Goal: Information Seeking & Learning: Learn about a topic

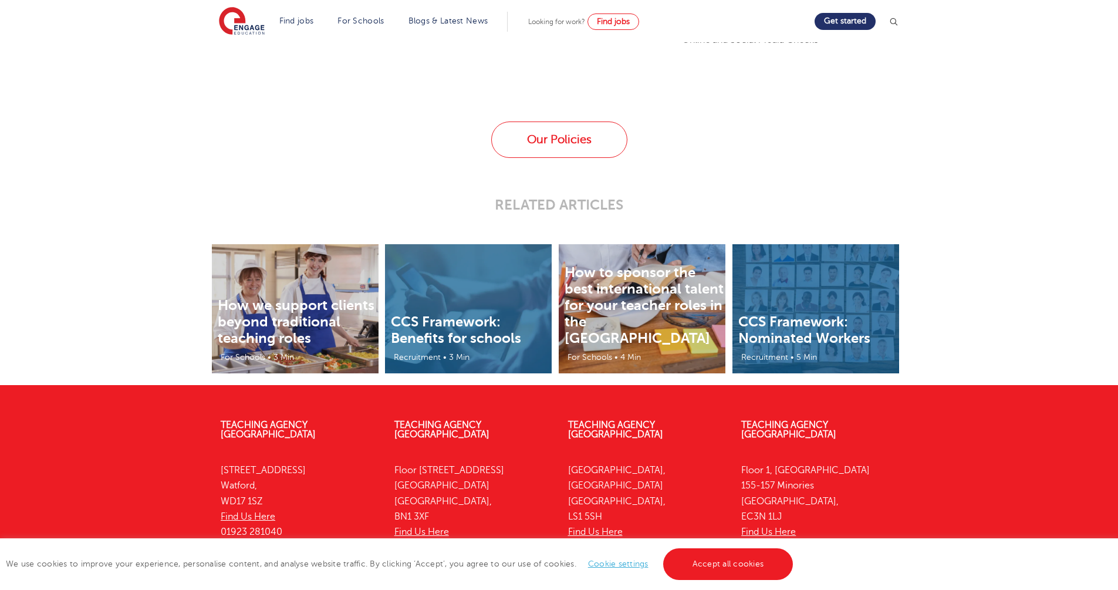
scroll to position [2149, 0]
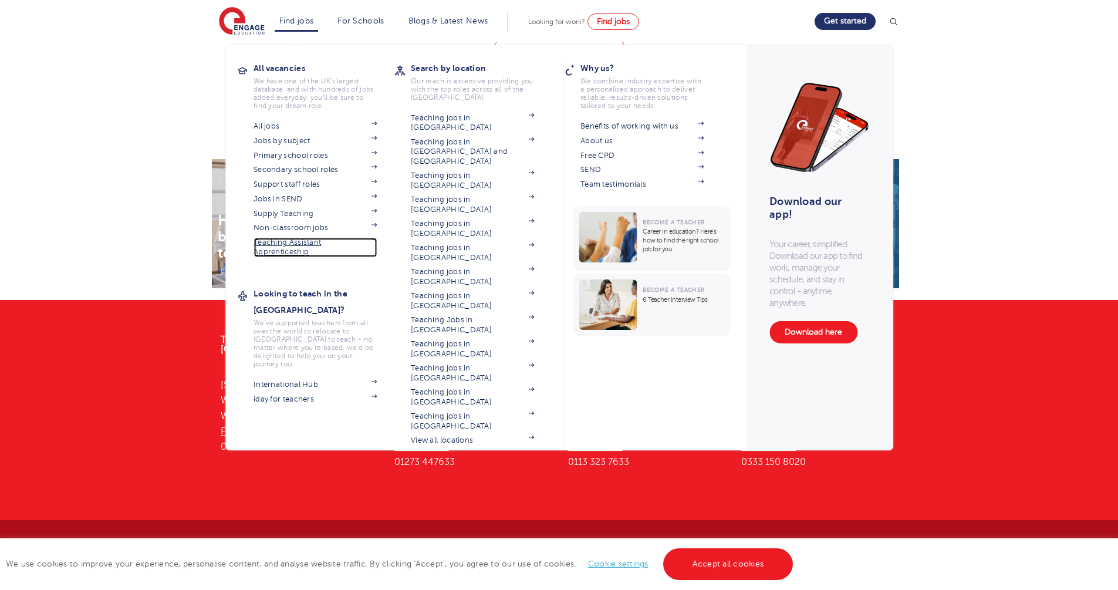
click at [304, 241] on link "Teaching Assistant Apprenticeship" at bounding box center [315, 247] width 123 height 19
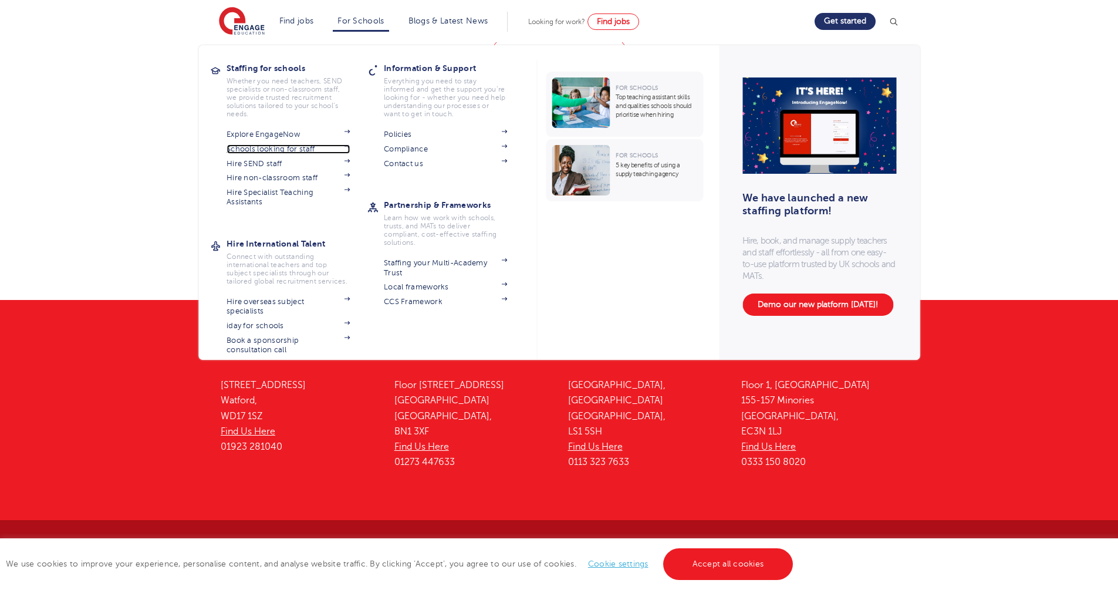
click at [297, 150] on link "Schools looking for staff" at bounding box center [288, 148] width 123 height 9
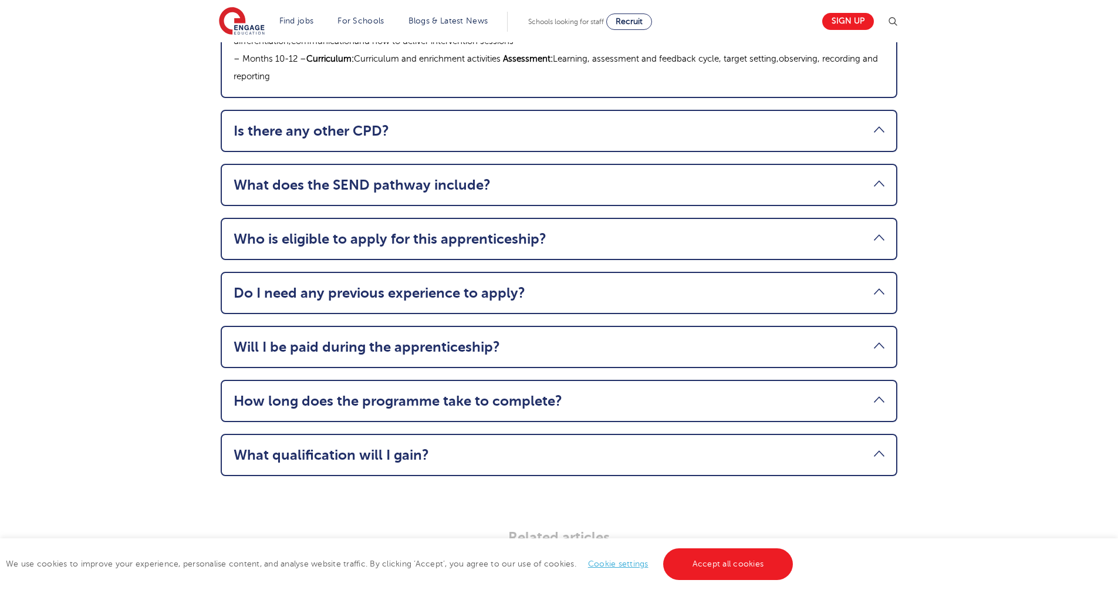
scroll to position [1485, 0]
click at [876, 339] on link "Will I be paid during the apprenticeship?" at bounding box center [559, 347] width 651 height 16
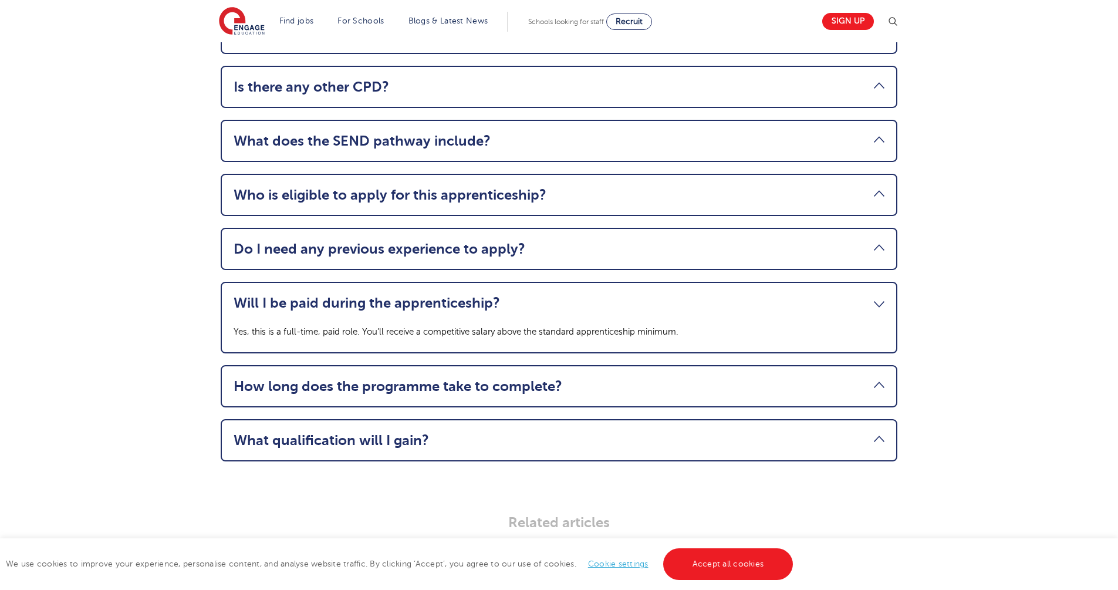
scroll to position [1309, 0]
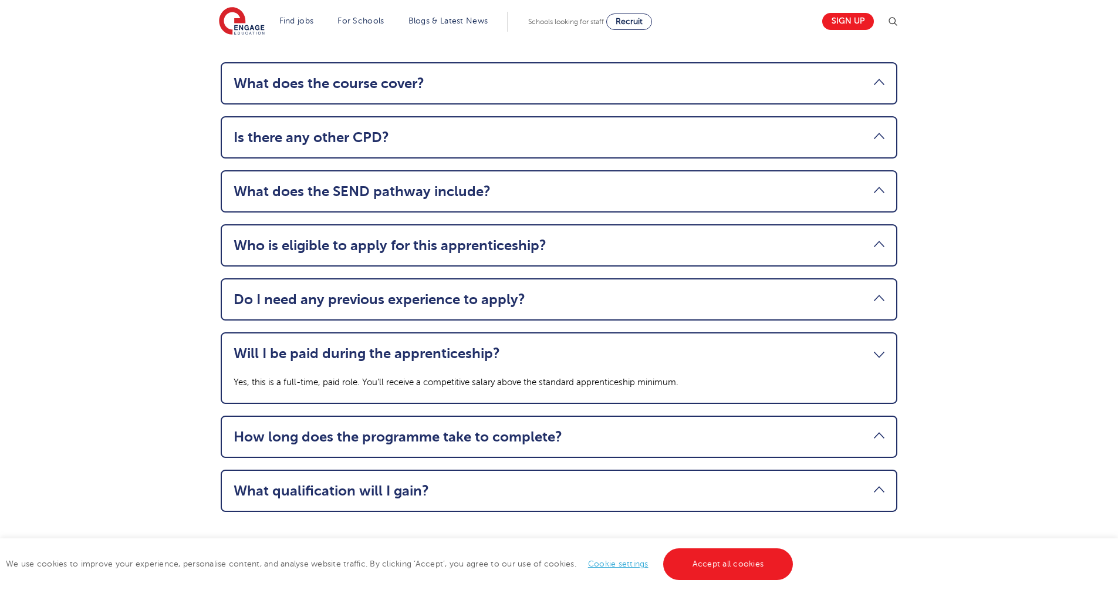
click at [890, 332] on li "Will I be paid during the apprenticeship? Yes, this is a full-time, paid role. …" at bounding box center [559, 368] width 677 height 72
click at [880, 345] on link "Will I be paid during the apprenticeship?" at bounding box center [559, 353] width 651 height 16
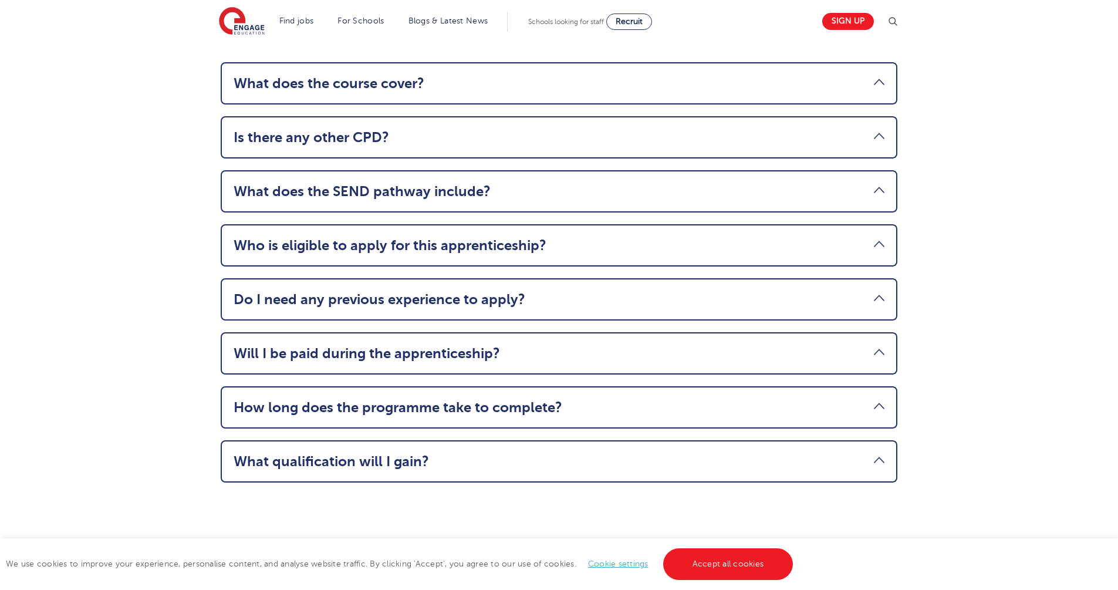
click at [877, 291] on link "Do I need any previous experience to apply?" at bounding box center [559, 299] width 651 height 16
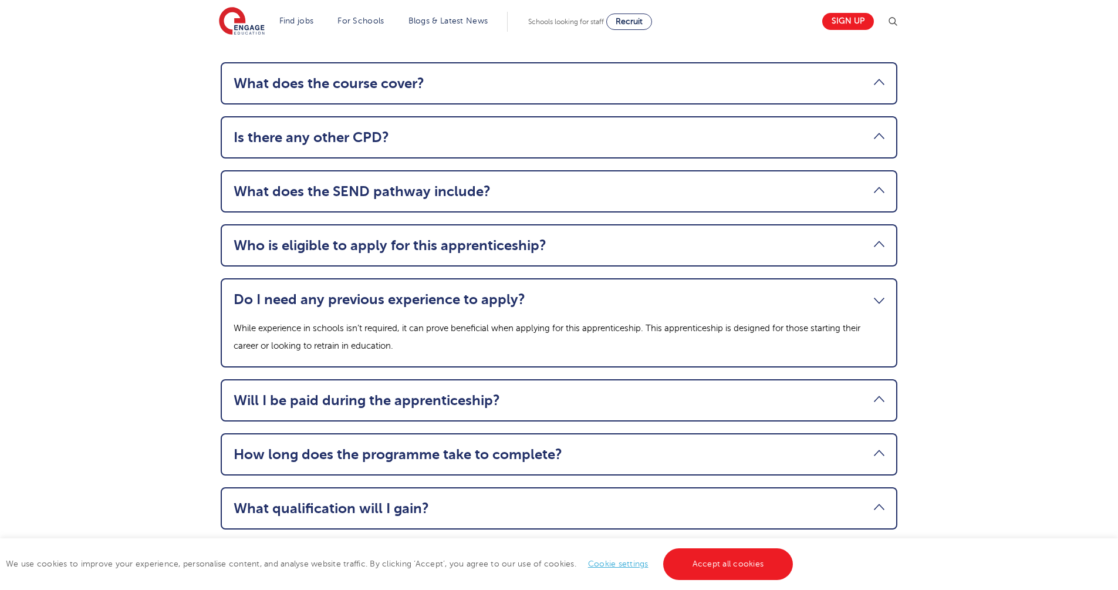
click at [877, 291] on link "Do I need any previous experience to apply?" at bounding box center [559, 299] width 651 height 16
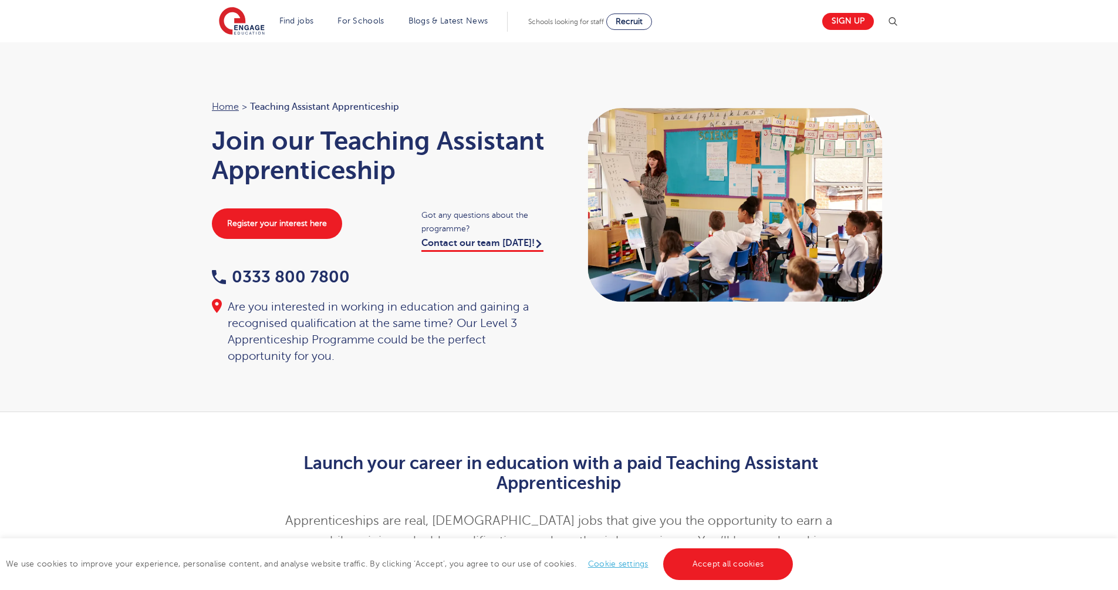
scroll to position [0, 0]
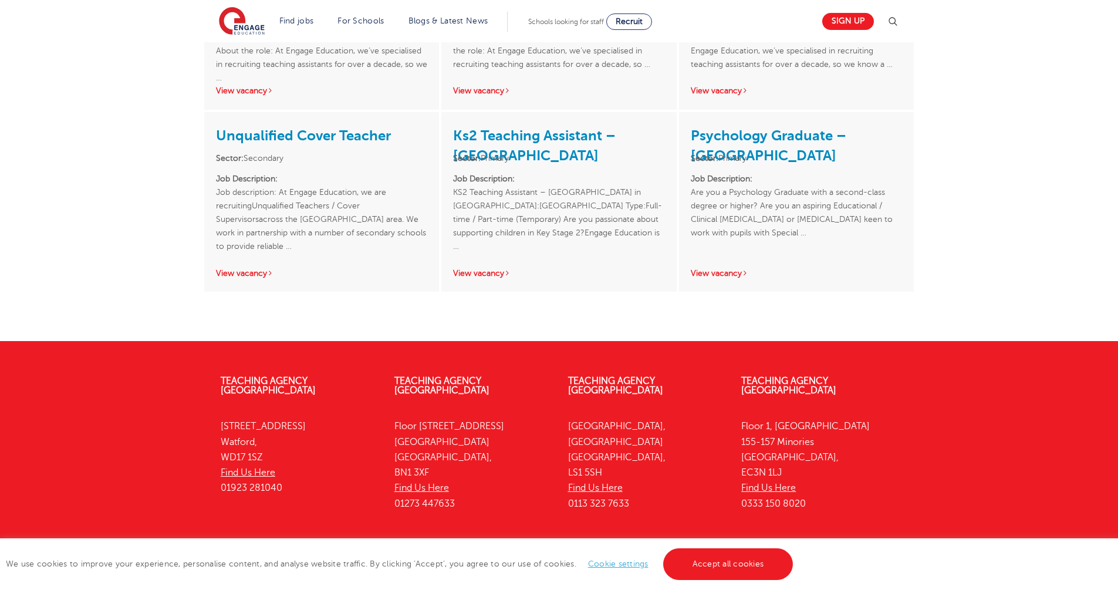
scroll to position [2492, 0]
